Goal: Find specific page/section: Find specific page/section

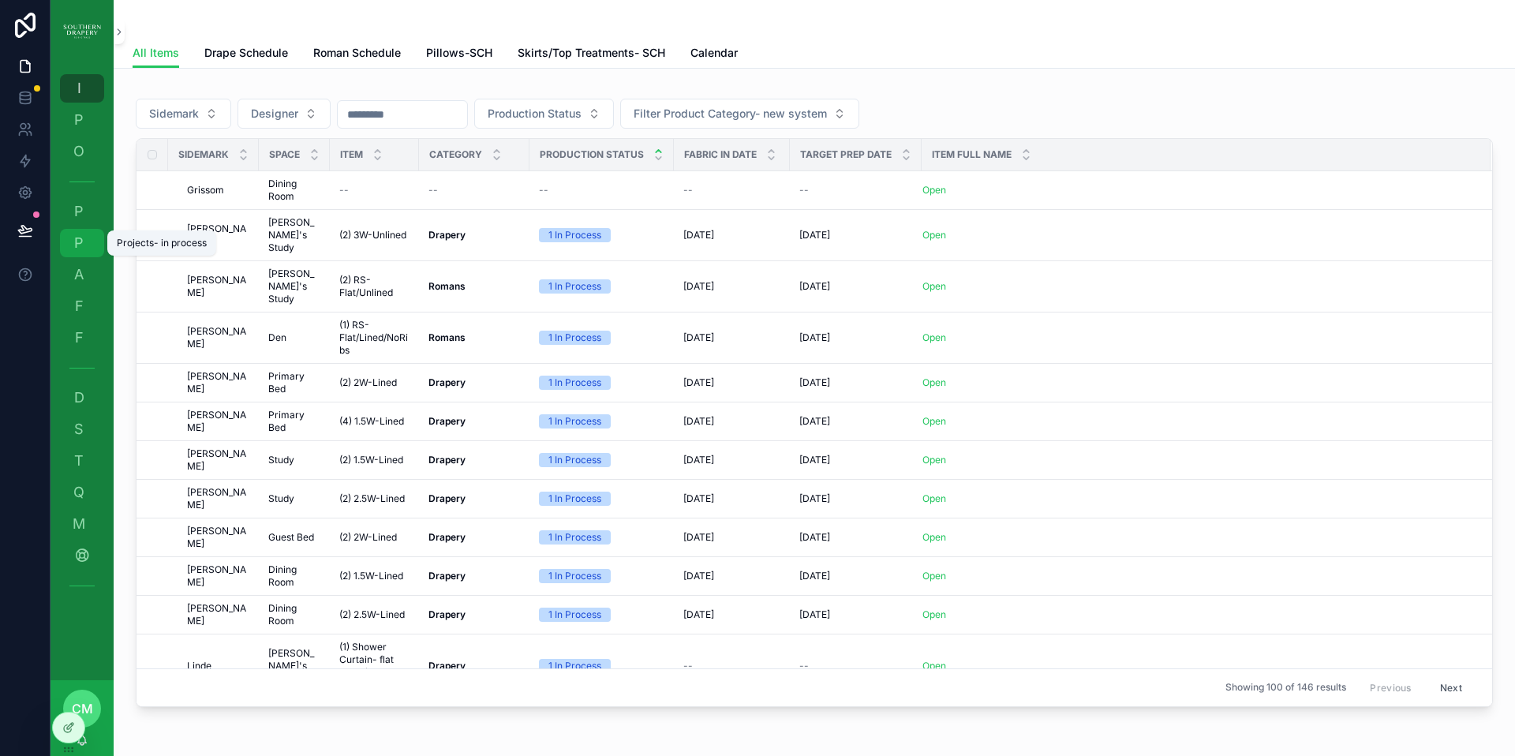
click at [84, 241] on span "P" at bounding box center [79, 243] width 16 height 16
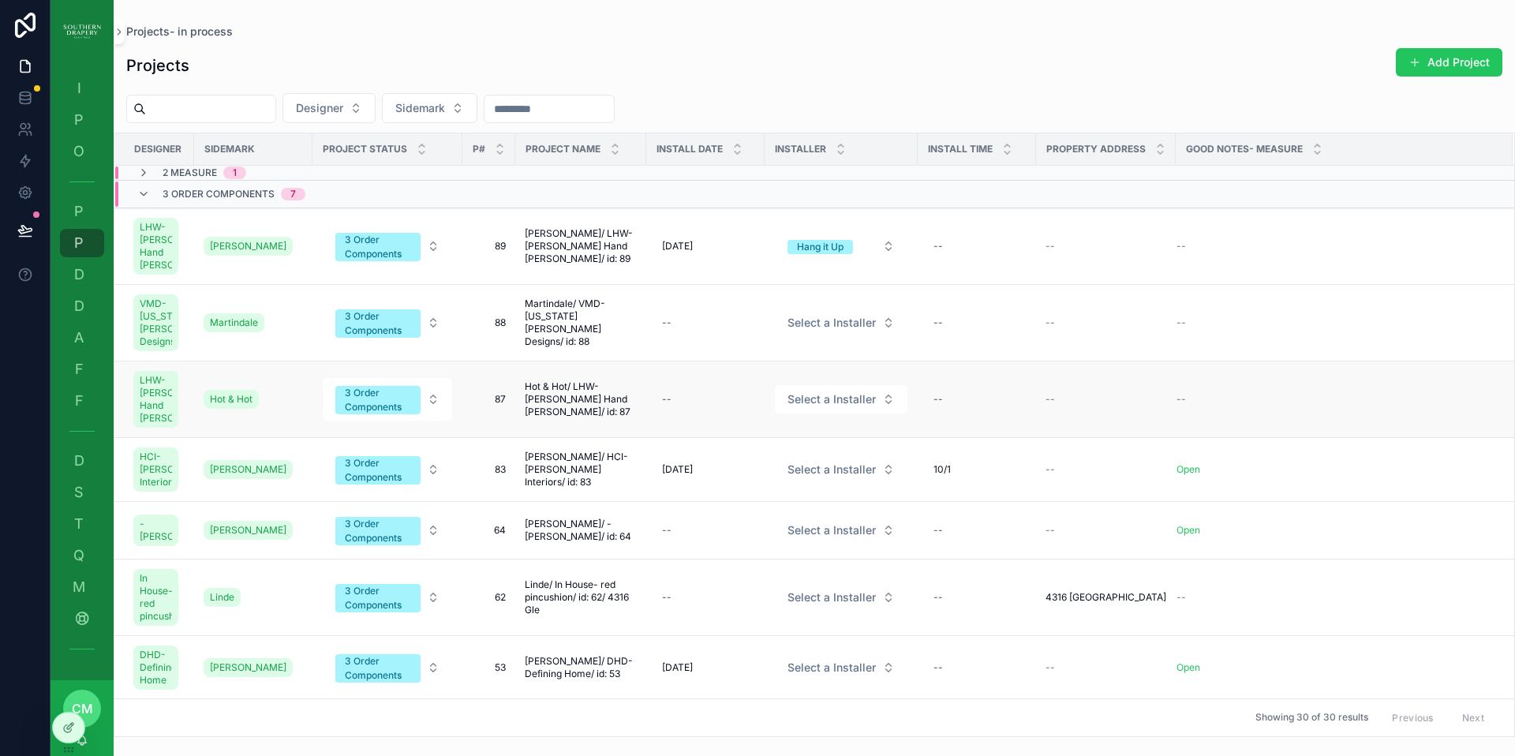
click at [502, 395] on span "87" at bounding box center [489, 399] width 34 height 13
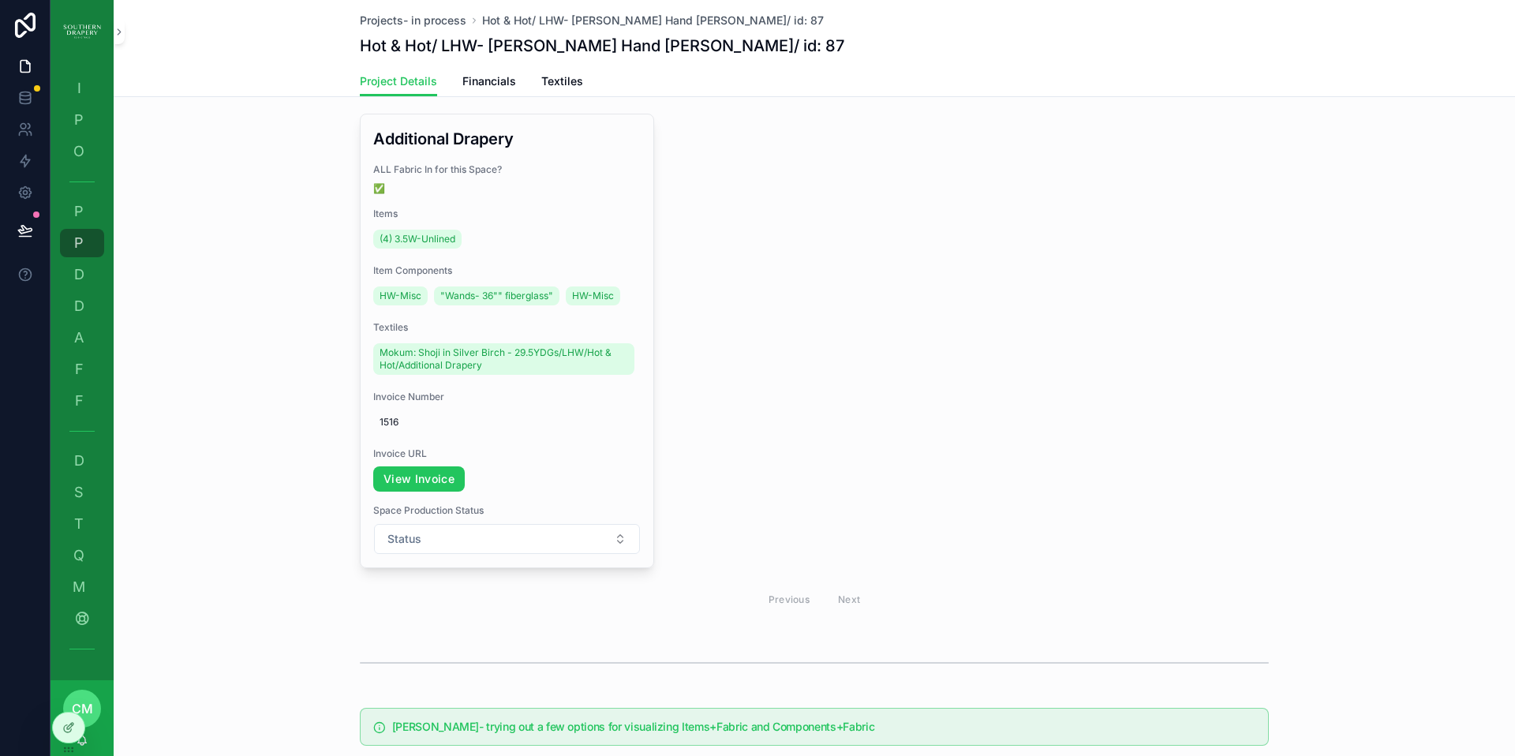
scroll to position [391, 0]
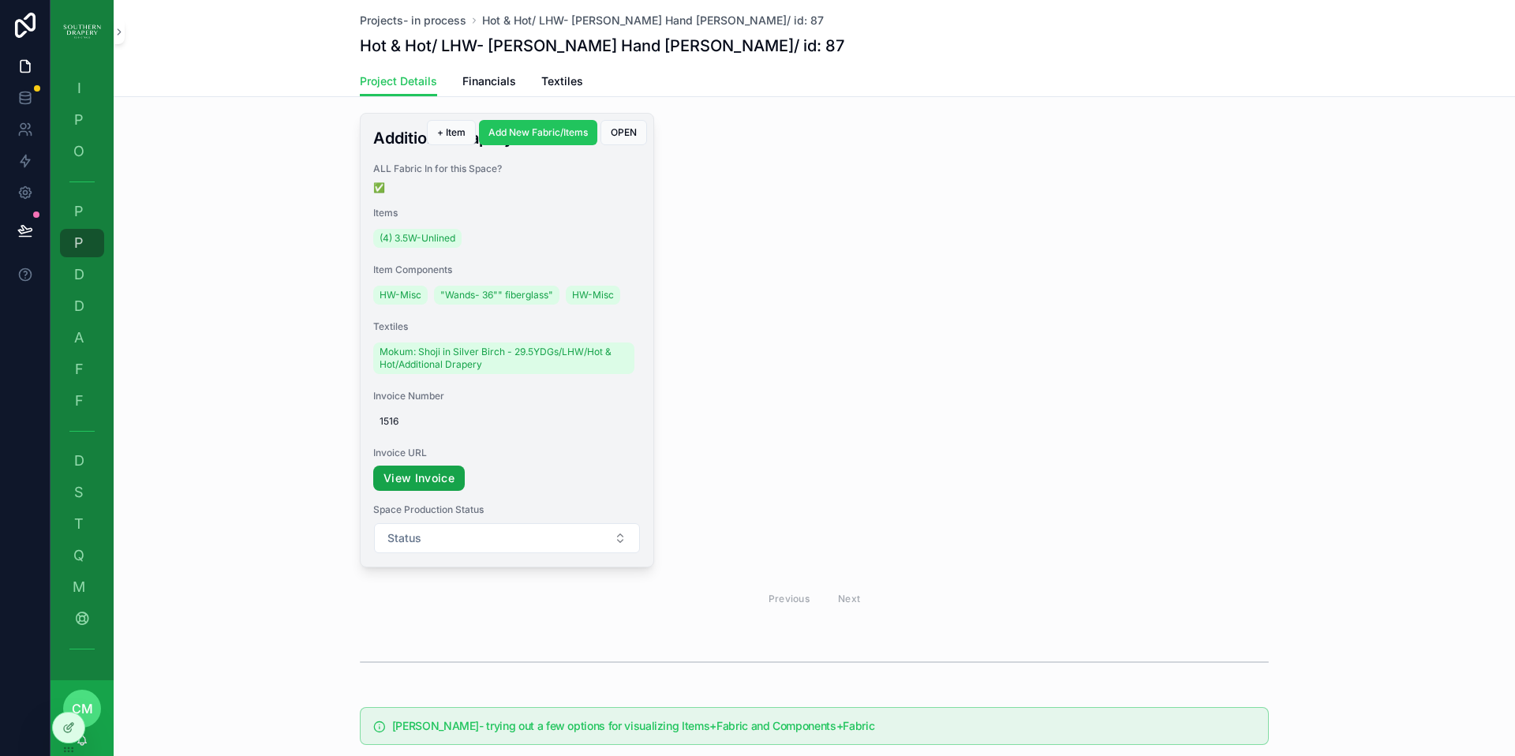
click at [438, 466] on link "View Invoice" at bounding box center [419, 478] width 92 height 25
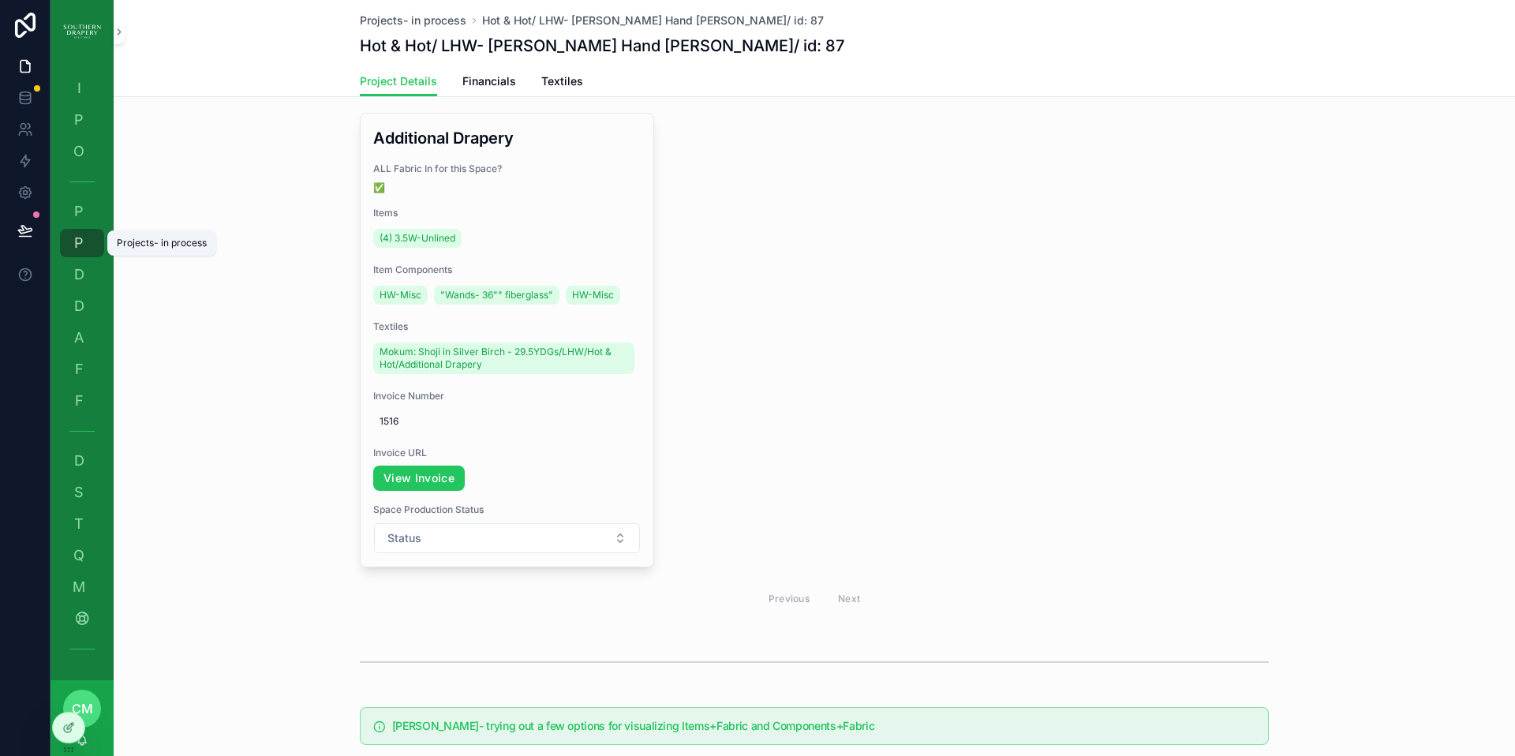
click at [83, 251] on span "P" at bounding box center [79, 243] width 16 height 16
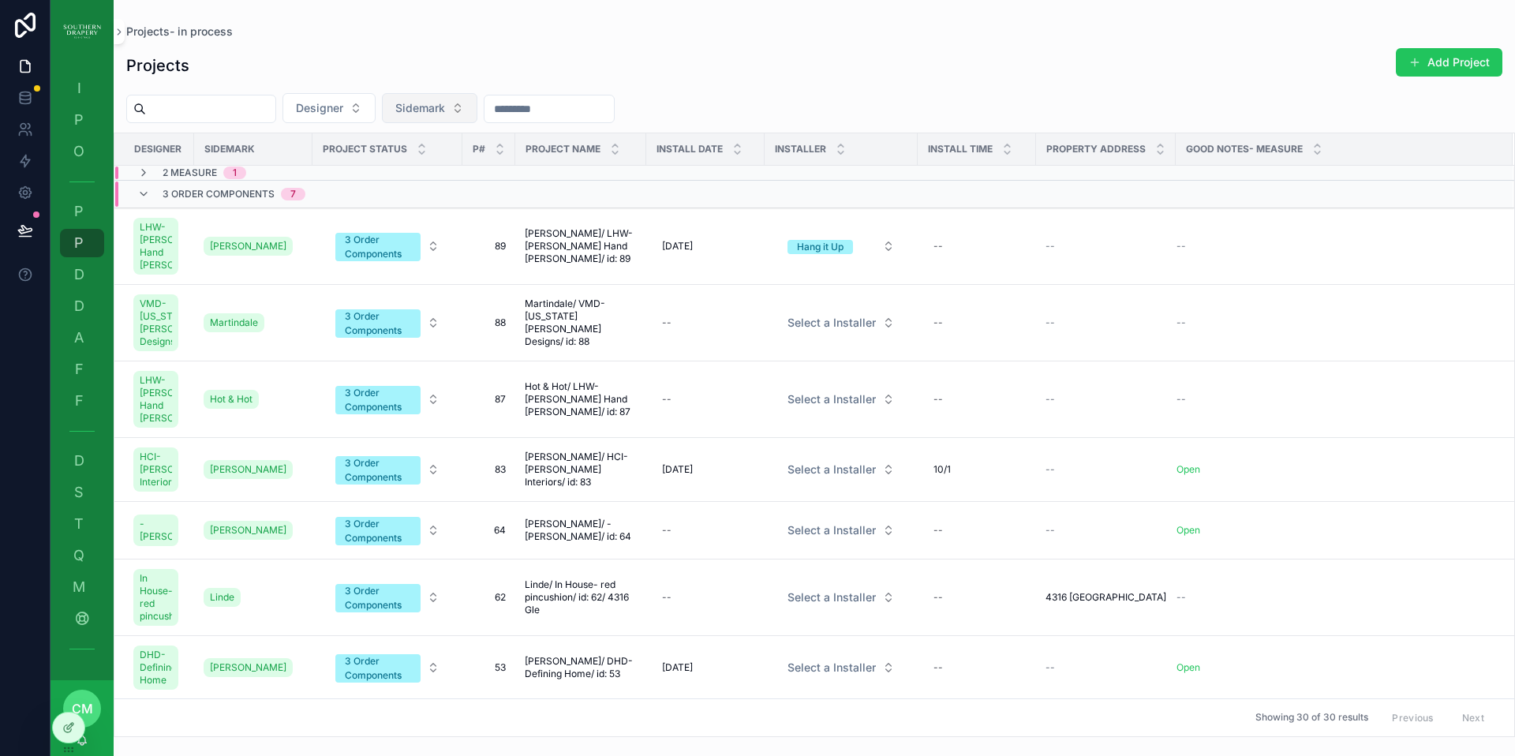
drag, startPoint x: 442, startPoint y: 105, endPoint x: 456, endPoint y: 100, distance: 15.0
click at [445, 103] on span "Sidemark" at bounding box center [420, 108] width 50 height 16
click at [418, 147] on input "*****" at bounding box center [460, 141] width 158 height 28
type input "*****"
click at [381, 174] on span "White" at bounding box center [377, 172] width 30 height 16
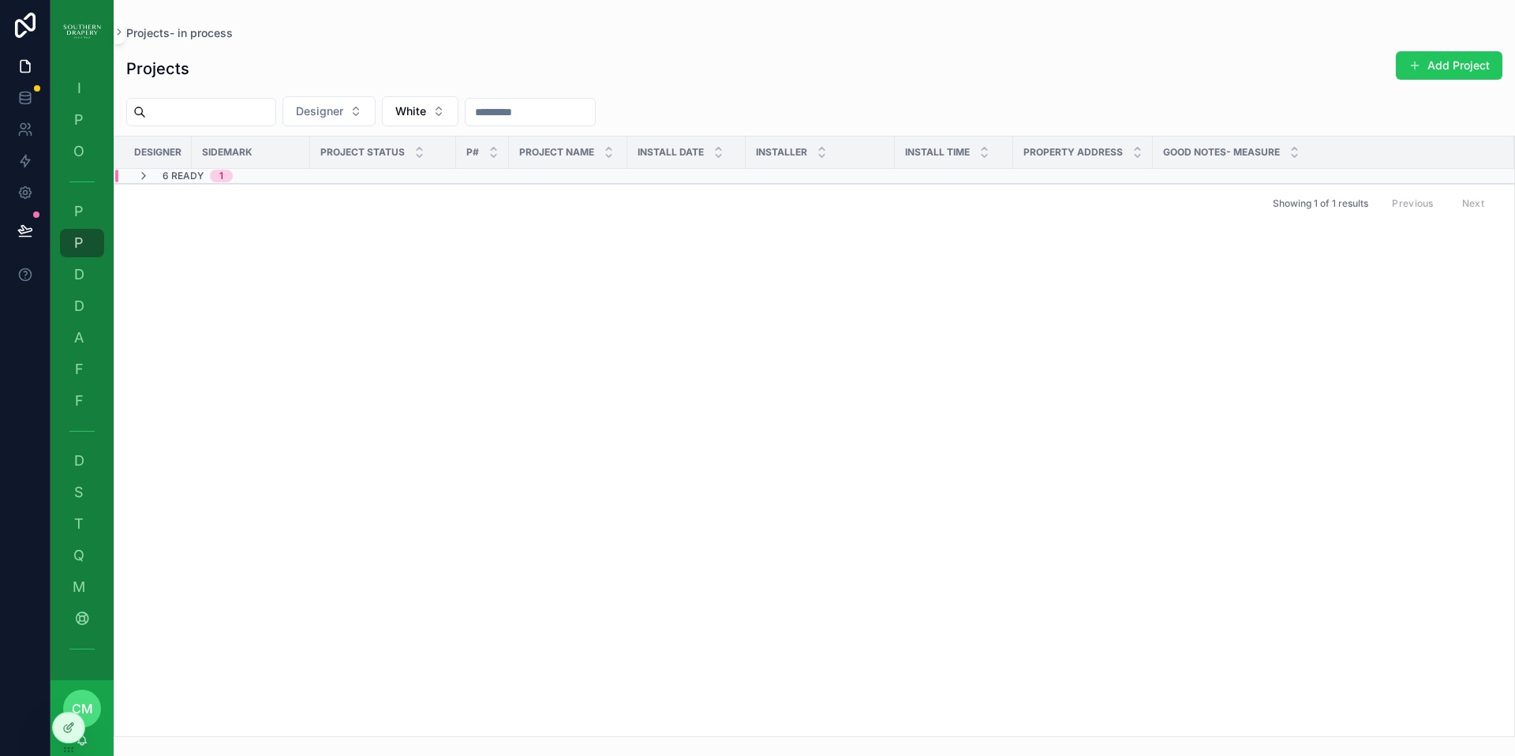
click at [219, 177] on div "1" at bounding box center [221, 176] width 4 height 13
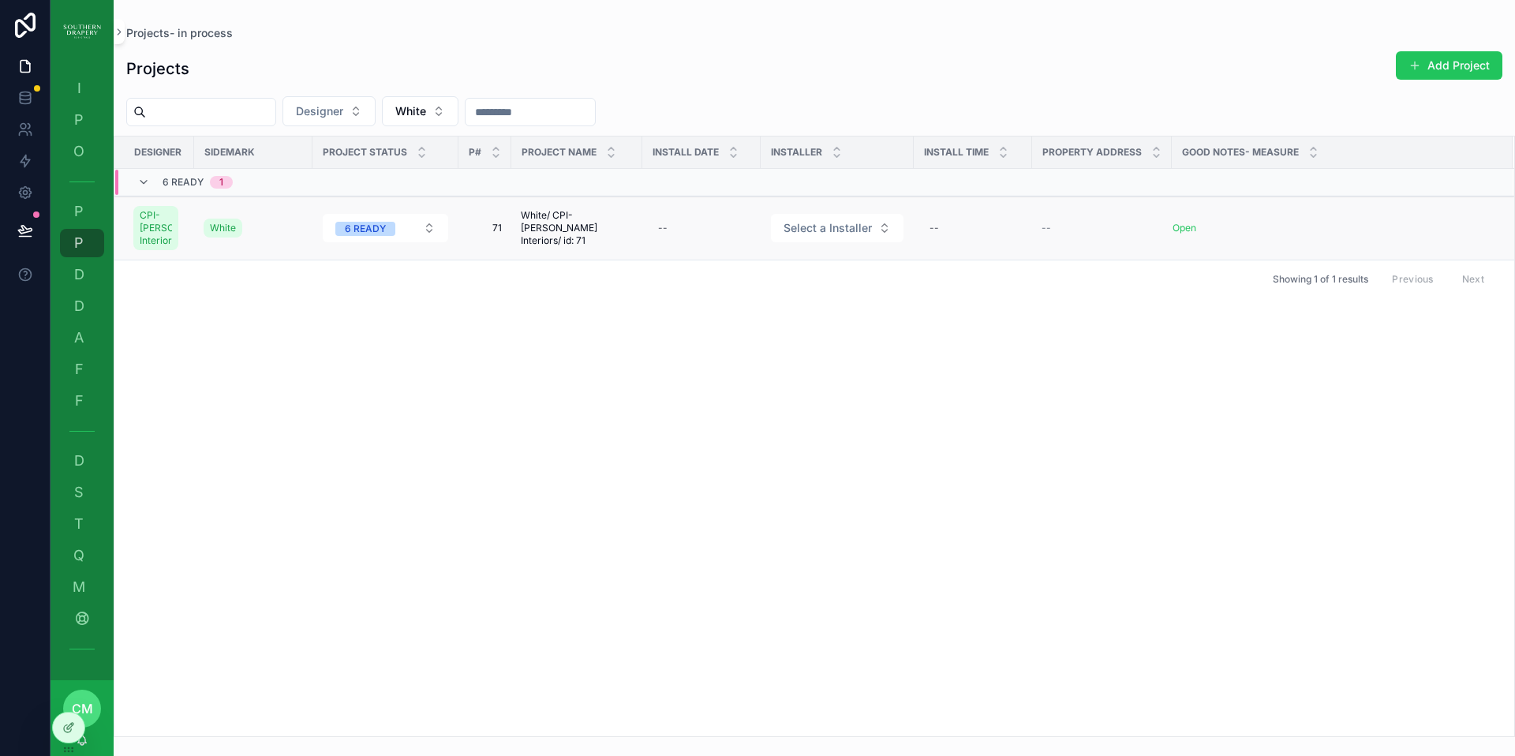
click at [501, 235] on td "71 71" at bounding box center [485, 229] width 53 height 64
click at [500, 234] on span "71" at bounding box center [485, 228] width 34 height 13
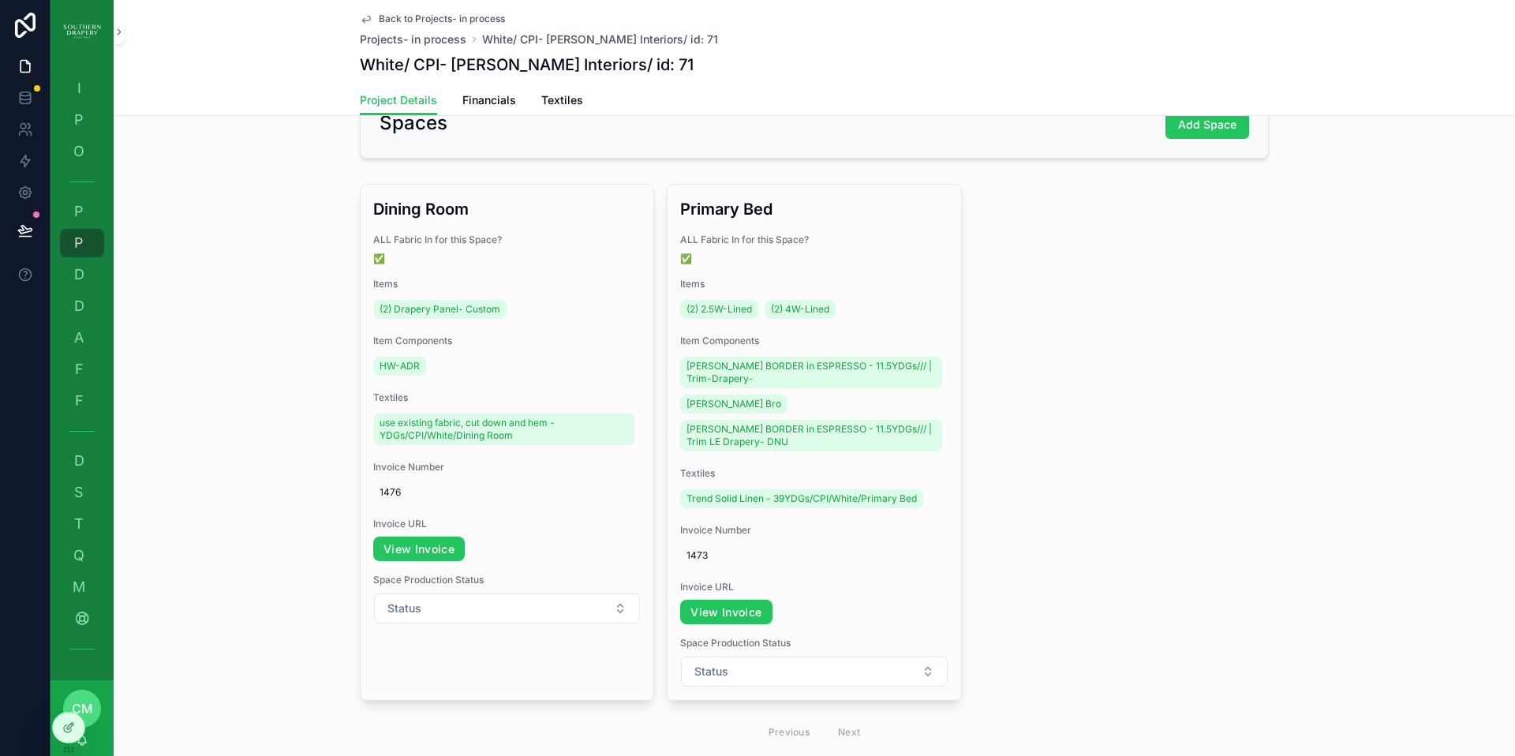
scroll to position [330, 0]
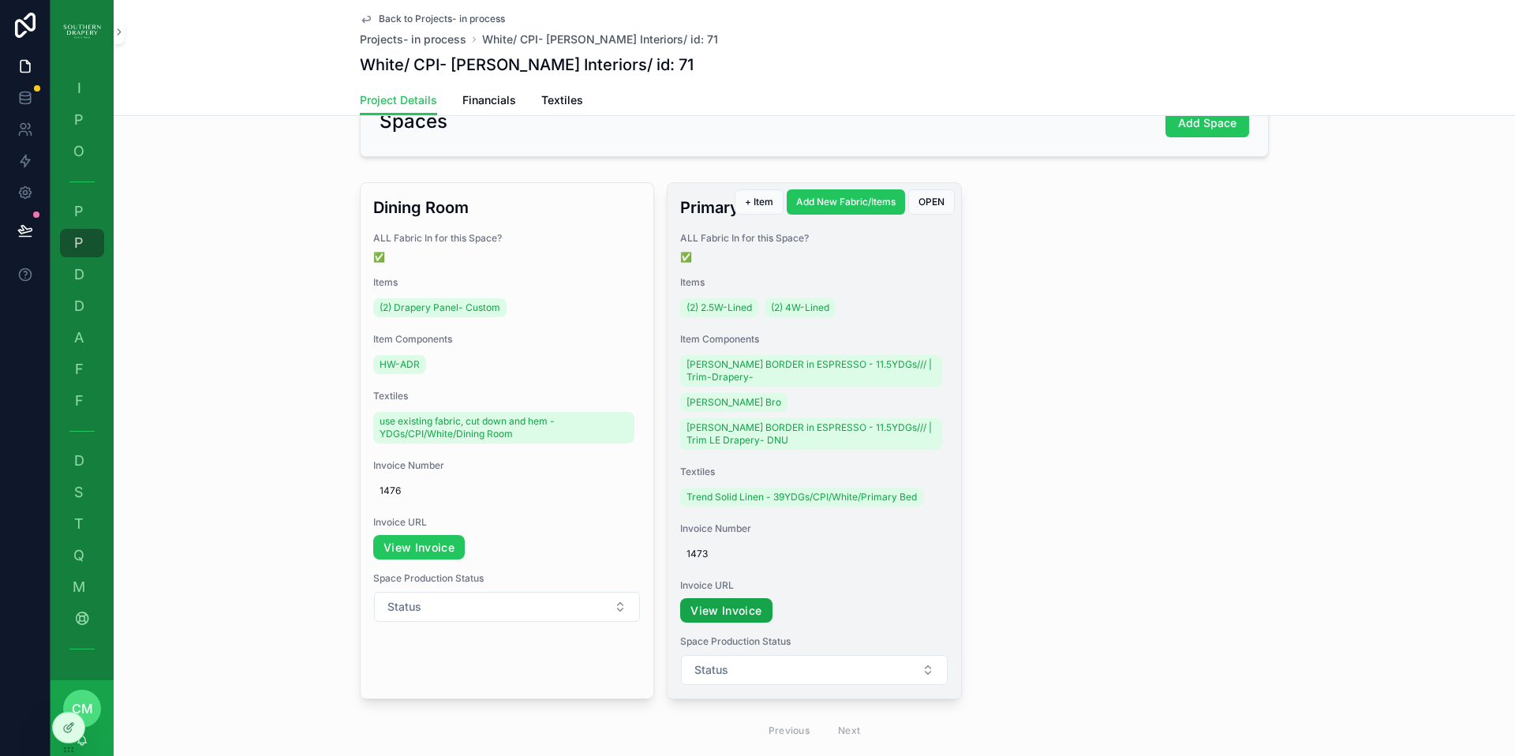
click at [731, 612] on link "View Invoice" at bounding box center [726, 610] width 92 height 25
